Goal: Navigation & Orientation: Find specific page/section

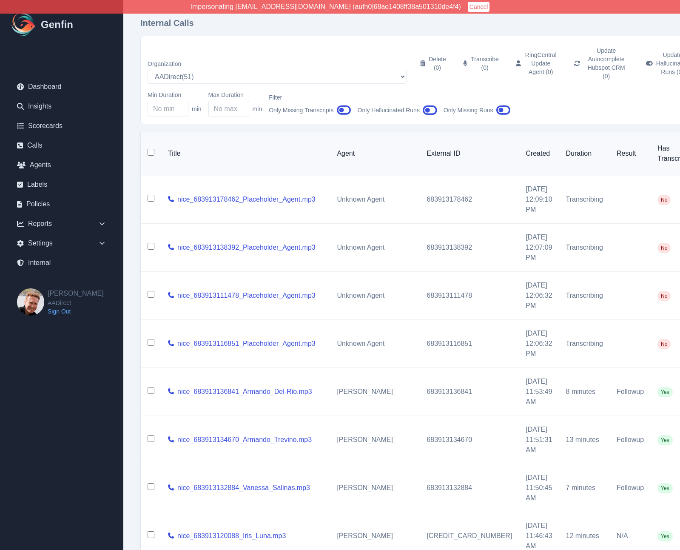
select select "200"
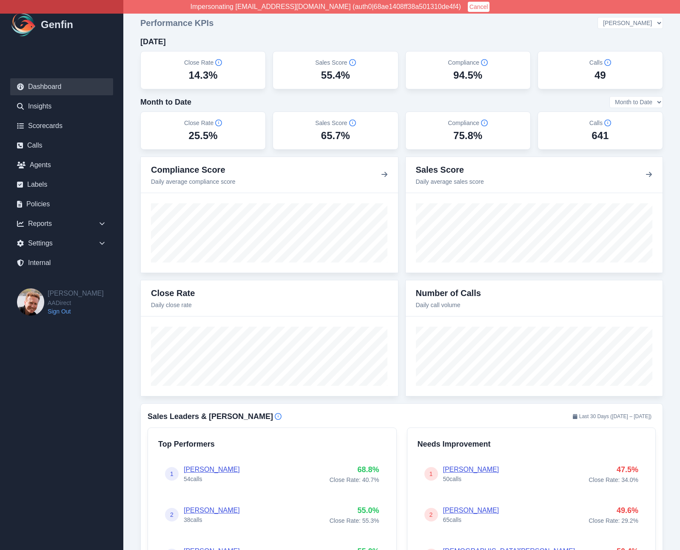
select select "3"
